Goal: Information Seeking & Learning: Learn about a topic

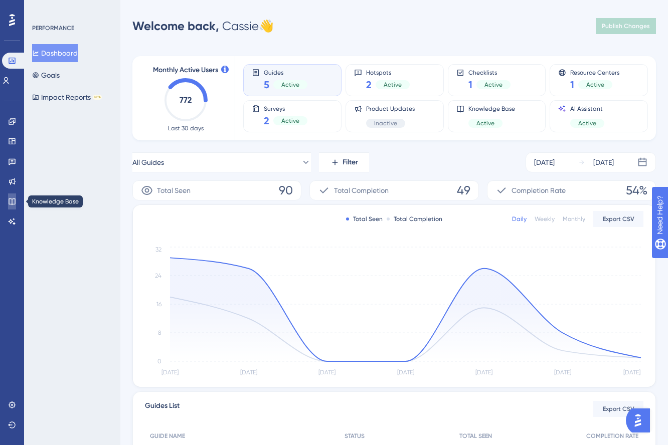
click at [9, 204] on icon at bounding box center [12, 201] width 7 height 7
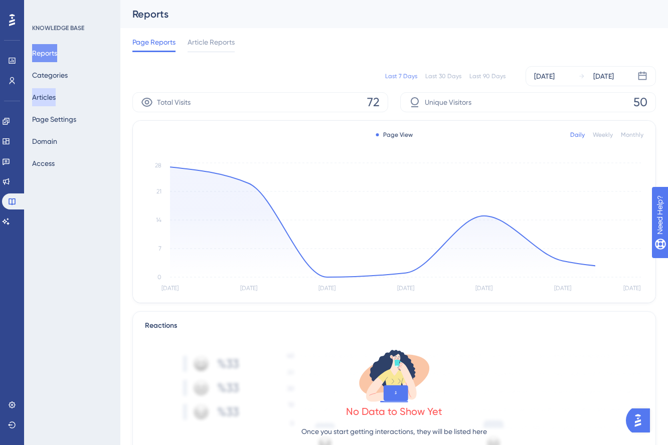
click at [56, 98] on button "Articles" at bounding box center [44, 97] width 24 height 18
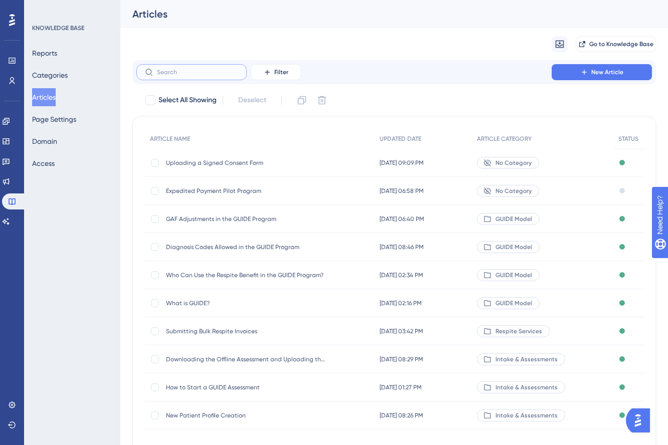
click at [221, 73] on input "text" at bounding box center [197, 72] width 81 height 7
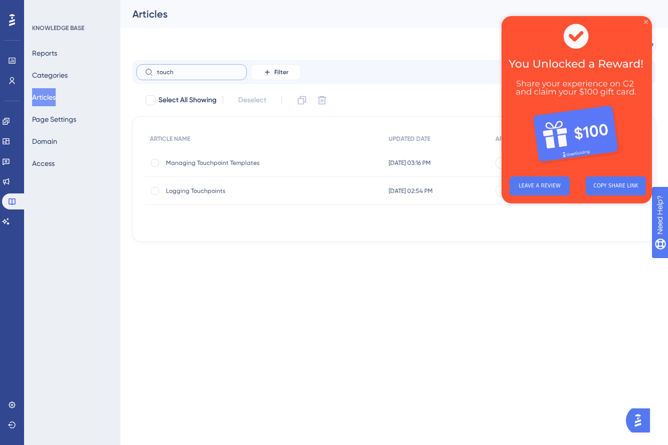
type input "touch"
click at [647, 21] on icon "Close Preview" at bounding box center [646, 22] width 4 height 4
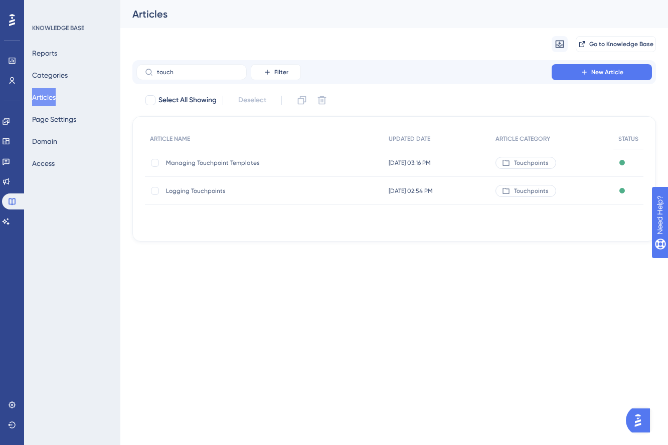
click at [400, 189] on span "[DATE] 02:54 PM" at bounding box center [410, 191] width 44 height 8
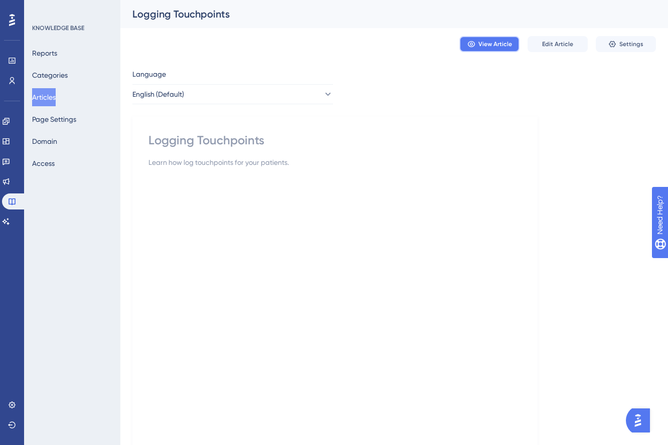
click at [484, 44] on span "View Article" at bounding box center [495, 44] width 34 height 8
